Goal: Information Seeking & Learning: Learn about a topic

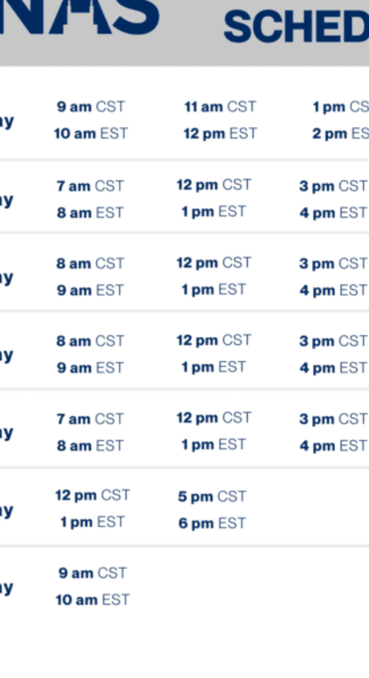
scroll to position [269, 0]
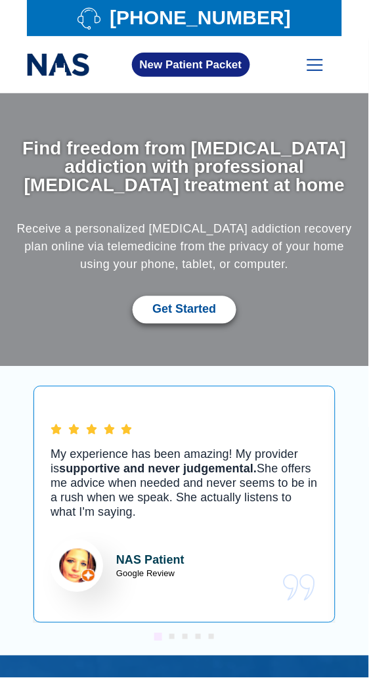
click at [344, 76] on div "New Patient Packet Home About Us Our Mission Online [MEDICAL_DATA] Clinic Our L…" at bounding box center [184, 64] width 369 height 57
click at [322, 70] on span at bounding box center [315, 70] width 16 height 1
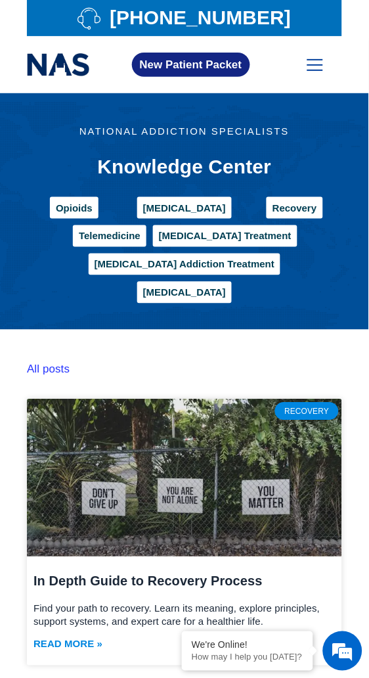
click at [299, 154] on div "national addiction specialists Knowledge Center Opioids Drug Addiction Recovery…" at bounding box center [184, 221] width 315 height 191
click at [317, 70] on span at bounding box center [315, 70] width 16 height 1
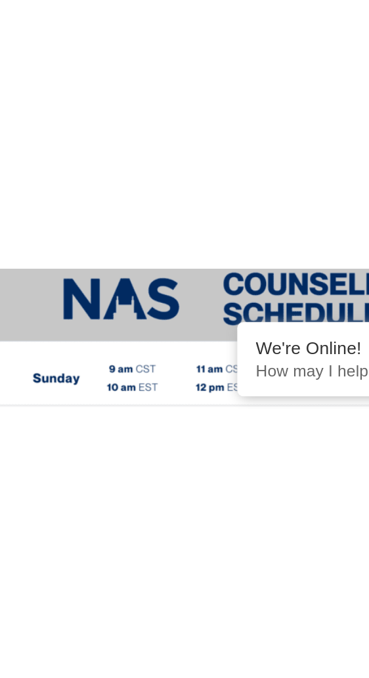
scroll to position [207, 0]
